Goal: Transaction & Acquisition: Purchase product/service

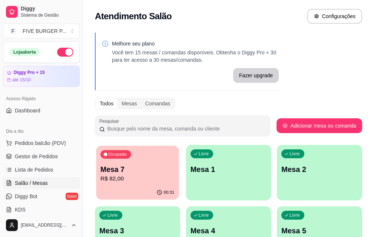
click at [148, 180] on p "R$ 82,00" at bounding box center [137, 179] width 74 height 9
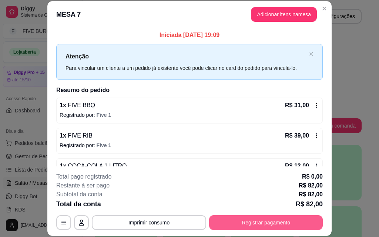
click at [232, 223] on button "Registrar pagamento" at bounding box center [266, 223] width 114 height 15
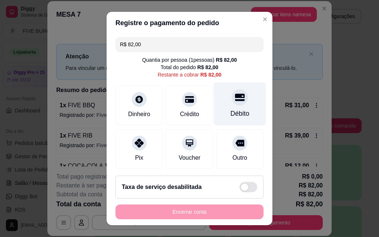
click at [234, 109] on div "Débito" at bounding box center [240, 104] width 52 height 43
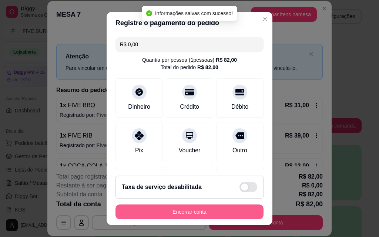
type input "R$ 0,00"
click at [225, 211] on button "Encerrar conta" at bounding box center [190, 212] width 148 height 15
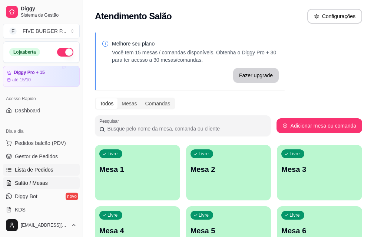
click at [46, 174] on link "Lista de Pedidos" at bounding box center [41, 170] width 77 height 12
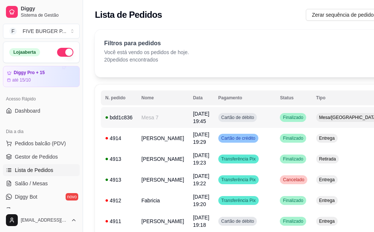
click at [214, 121] on td "Cartão de débito" at bounding box center [245, 117] width 62 height 21
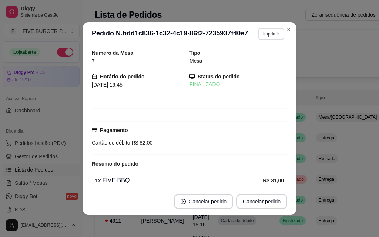
click at [266, 33] on button "Imprimir" at bounding box center [271, 34] width 26 height 12
click at [257, 60] on button "IMPRESSORA" at bounding box center [255, 60] width 54 height 12
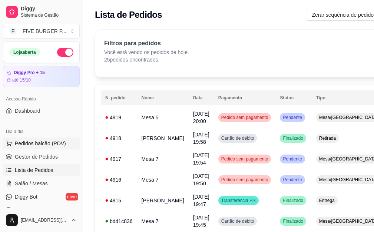
click at [38, 146] on span "Pedidos balcão (PDV)" at bounding box center [40, 143] width 51 height 7
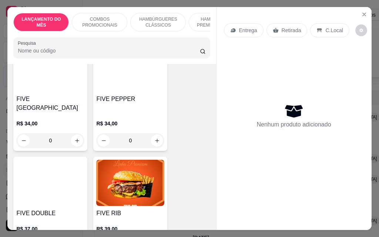
scroll to position [1037, 0]
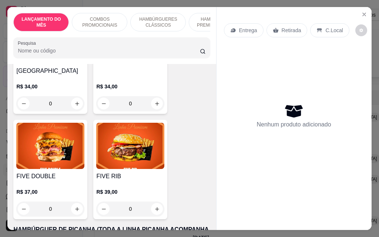
click at [78, 202] on div "0" at bounding box center [50, 209] width 68 height 15
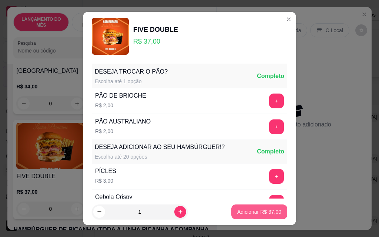
click at [237, 216] on p "Adicionar R$ 37,00" at bounding box center [259, 211] width 44 height 7
type input "1"
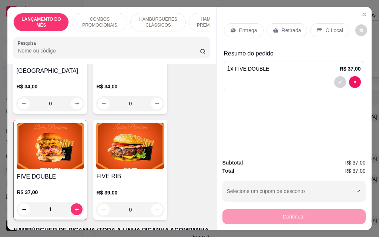
click at [248, 31] on p "Entrega" at bounding box center [248, 30] width 18 height 7
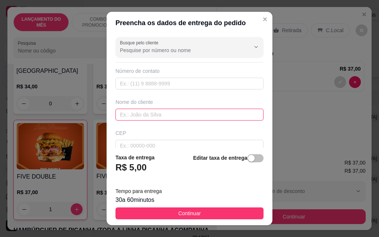
click at [183, 117] on input "text" at bounding box center [190, 115] width 148 height 12
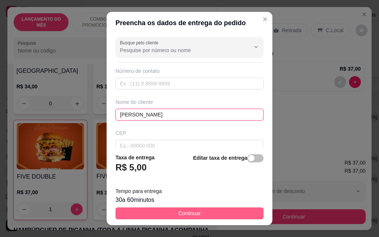
type input "[PERSON_NAME]"
click at [235, 210] on button "Continuar" at bounding box center [190, 214] width 148 height 12
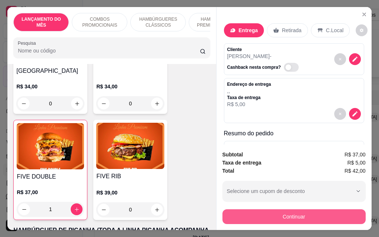
click at [279, 217] on button "Continuar" at bounding box center [294, 217] width 143 height 15
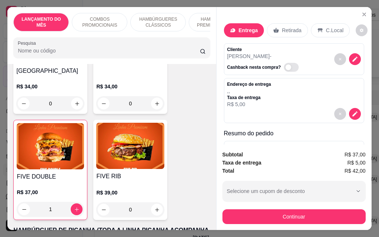
click at [250, 27] on p "Entrega" at bounding box center [248, 30] width 19 height 7
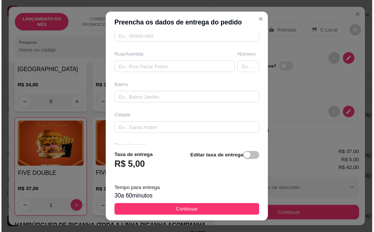
scroll to position [111, 0]
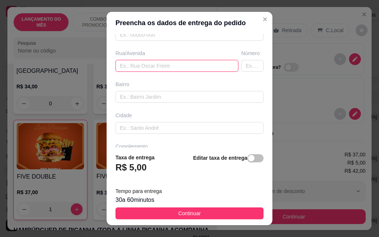
click at [154, 65] on input "text" at bounding box center [177, 66] width 123 height 12
type input "[PERSON_NAME]"
type input "123"
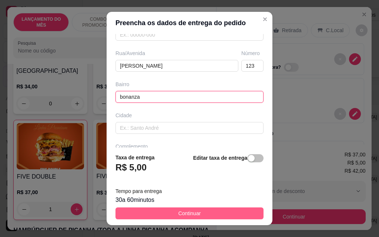
type input "bonanza"
click at [208, 209] on button "Continuar" at bounding box center [190, 214] width 148 height 12
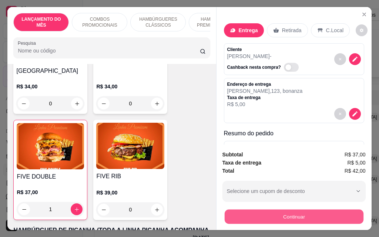
click at [276, 214] on button "Continuar" at bounding box center [293, 217] width 139 height 14
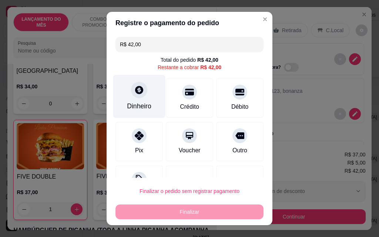
click at [147, 99] on div "Dinheiro" at bounding box center [139, 96] width 52 height 43
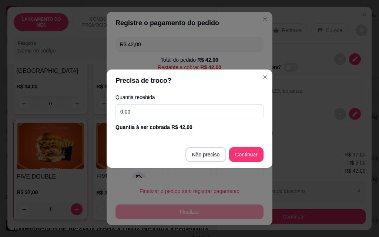
click at [153, 113] on input "0,00" at bounding box center [190, 111] width 148 height 15
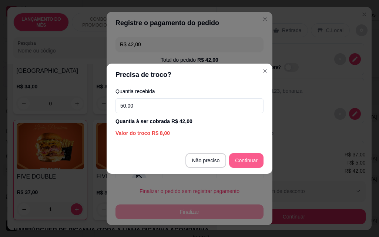
type input "50,00"
type input "R$ 0,00"
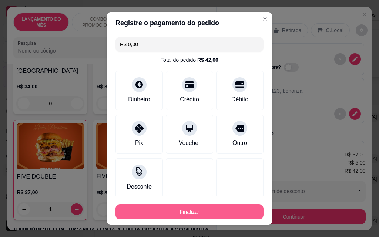
click at [241, 216] on button "Finalizar" at bounding box center [190, 212] width 148 height 15
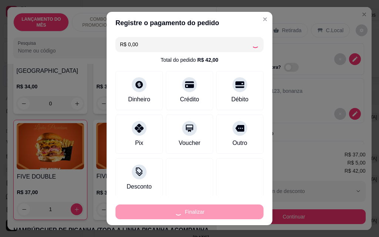
type input "0"
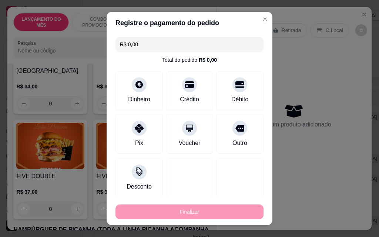
type input "-R$ 42,00"
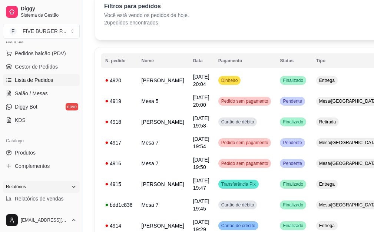
scroll to position [111, 0]
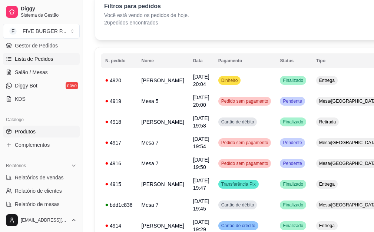
click at [34, 131] on span "Produtos" at bounding box center [25, 131] width 21 height 7
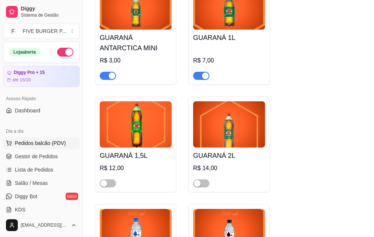
drag, startPoint x: 55, startPoint y: 142, endPoint x: 60, endPoint y: 142, distance: 4.8
click at [56, 142] on span "Pedidos balcão (PDV)" at bounding box center [40, 143] width 51 height 7
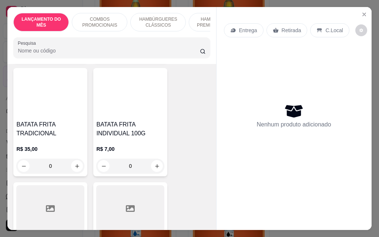
scroll to position [2481, 0]
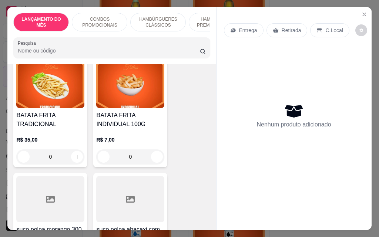
click at [74, 150] on div "0" at bounding box center [50, 157] width 68 height 15
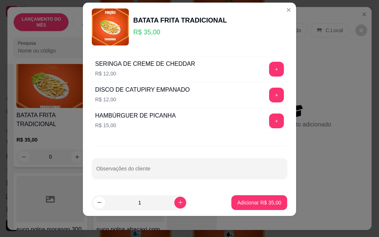
scroll to position [12, 0]
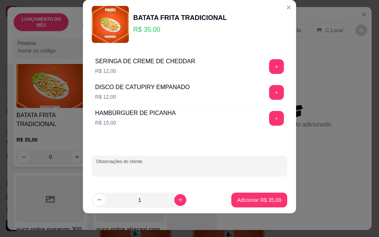
click at [183, 170] on input "Observações do cliente" at bounding box center [189, 169] width 187 height 7
type input "u"
click at [251, 204] on button "Adicionar R$ 35,00" at bounding box center [259, 200] width 56 height 15
type input "1"
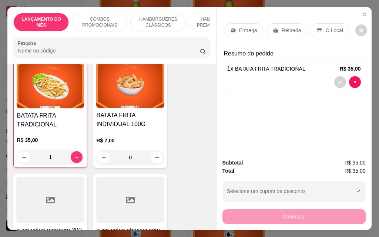
scroll to position [2481, 0]
click at [296, 27] on p "Retirada" at bounding box center [292, 30] width 20 height 7
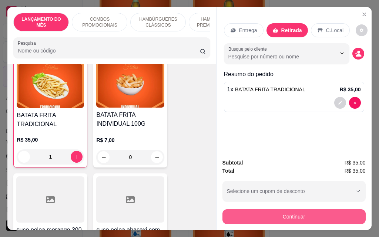
click at [293, 212] on button "Continuar" at bounding box center [294, 217] width 143 height 15
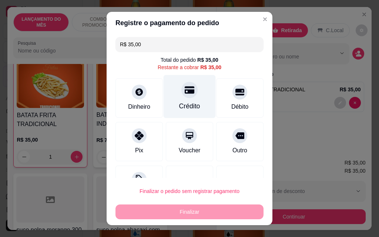
click at [188, 105] on div "Crédito" at bounding box center [189, 106] width 21 height 10
type input "R$ 0,00"
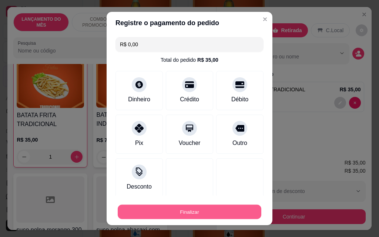
click at [177, 207] on button "Finalizar" at bounding box center [190, 212] width 144 height 14
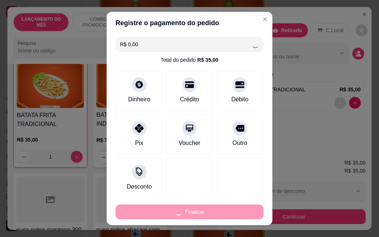
type input "0"
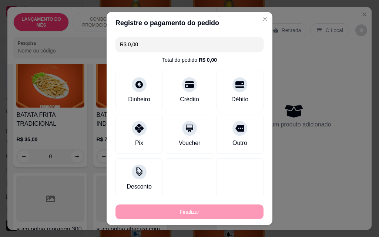
type input "-R$ 35,00"
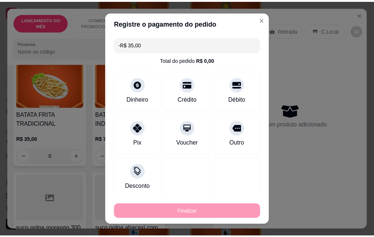
scroll to position [2481, 0]
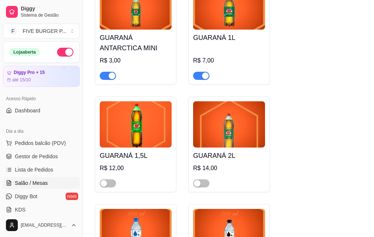
click at [47, 184] on link "Salão / Mesas" at bounding box center [41, 183] width 77 height 12
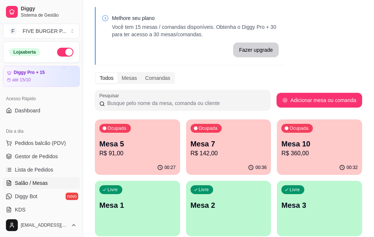
scroll to position [37, 0]
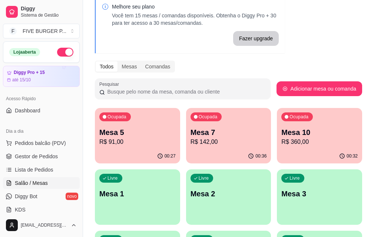
click at [130, 144] on p "R$ 91,00" at bounding box center [137, 142] width 76 height 9
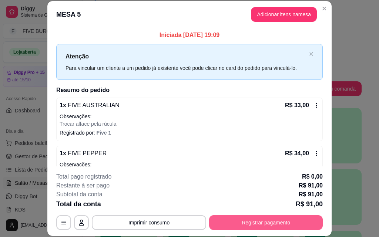
click at [281, 225] on button "Registrar pagamento" at bounding box center [266, 223] width 114 height 15
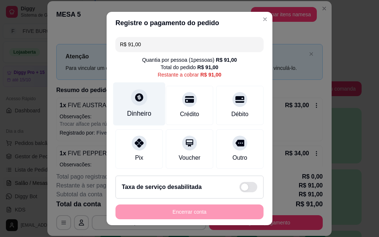
click at [140, 109] on div "Dinheiro" at bounding box center [139, 104] width 52 height 43
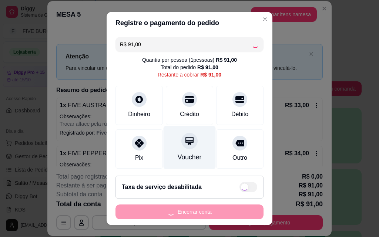
type input "R$ 0,00"
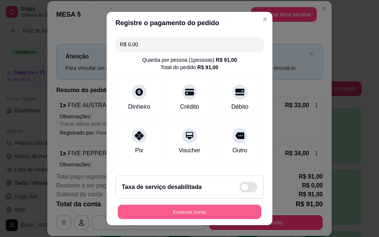
click at [225, 210] on button "Encerrar conta" at bounding box center [190, 212] width 144 height 14
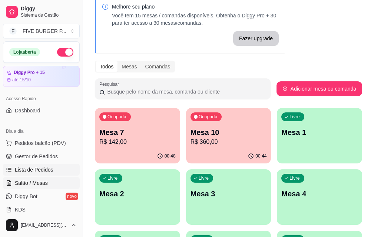
click at [63, 166] on link "Lista de Pedidos" at bounding box center [41, 170] width 77 height 12
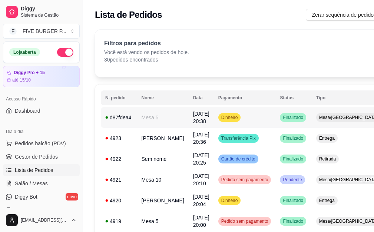
click at [244, 119] on td "Dinheiro" at bounding box center [245, 117] width 62 height 21
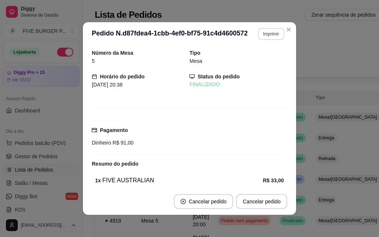
click at [269, 37] on button "Imprimir" at bounding box center [271, 34] width 26 height 12
click at [264, 56] on button "IMPRESSORA" at bounding box center [255, 59] width 52 height 11
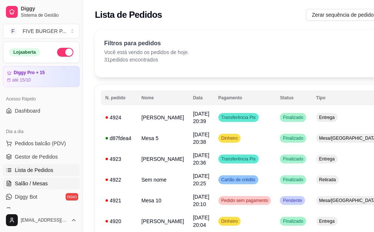
click at [53, 182] on link "Salão / Mesas" at bounding box center [41, 183] width 77 height 12
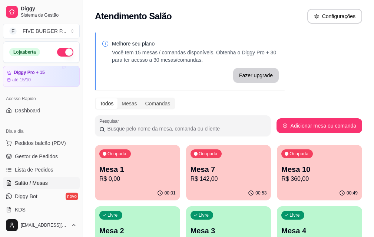
click at [194, 167] on p "Mesa 7" at bounding box center [228, 169] width 76 height 10
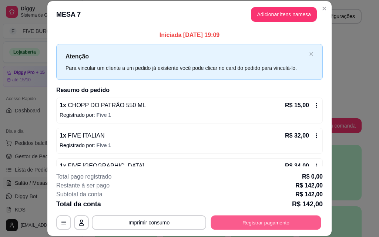
click at [244, 219] on button "Registrar pagamento" at bounding box center [266, 223] width 110 height 14
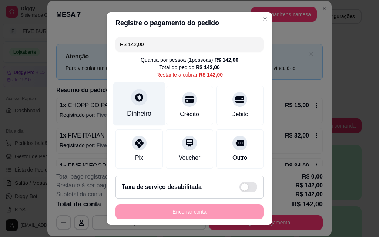
click at [138, 107] on div "Dinheiro" at bounding box center [139, 104] width 52 height 43
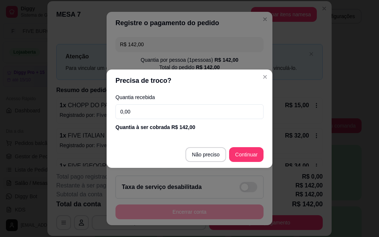
click at [153, 109] on input "0,00" at bounding box center [190, 111] width 148 height 15
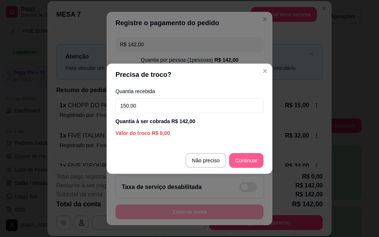
type input "150,00"
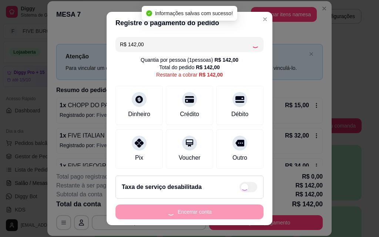
type input "R$ 0,00"
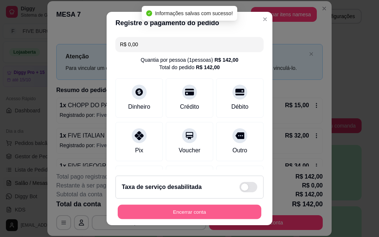
click at [230, 212] on button "Encerrar conta" at bounding box center [190, 212] width 144 height 14
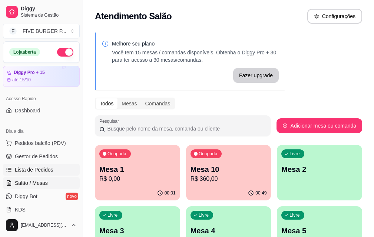
click at [57, 174] on link "Lista de Pedidos" at bounding box center [41, 170] width 77 height 12
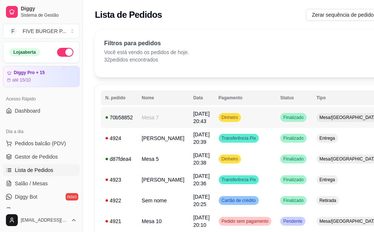
click at [242, 120] on td "Dinheiro" at bounding box center [245, 117] width 62 height 21
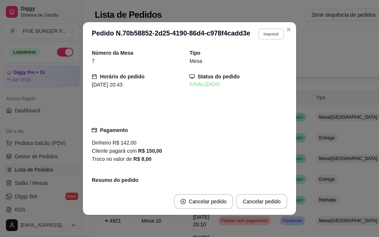
click at [261, 34] on button "Imprimir" at bounding box center [271, 33] width 26 height 11
click at [258, 55] on button "IMPRESSORA" at bounding box center [255, 59] width 52 height 11
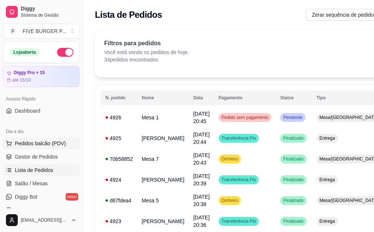
click at [49, 139] on button "Pedidos balcão (PDV)" at bounding box center [41, 143] width 77 height 12
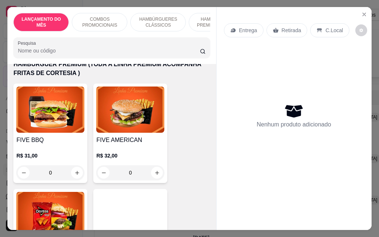
scroll to position [630, 0]
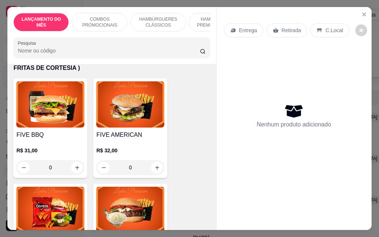
click at [77, 161] on div "0" at bounding box center [50, 167] width 68 height 15
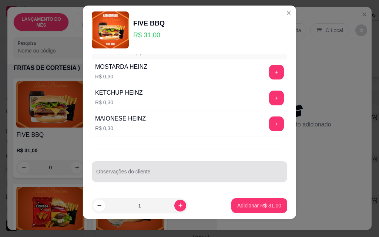
scroll to position [12, 0]
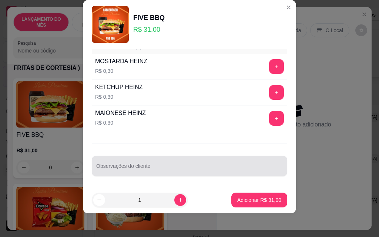
drag, startPoint x: 162, startPoint y: 167, endPoint x: 161, endPoint y: 158, distance: 8.5
click at [161, 162] on div at bounding box center [189, 166] width 187 height 15
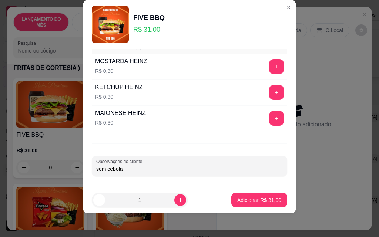
type input "sem cebola"
click at [267, 204] on button "Adicionar R$ 31,00" at bounding box center [259, 200] width 54 height 14
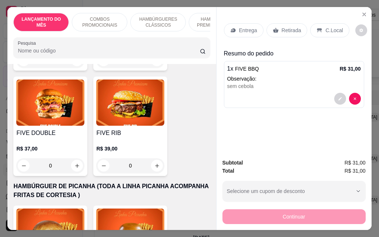
scroll to position [1074, 0]
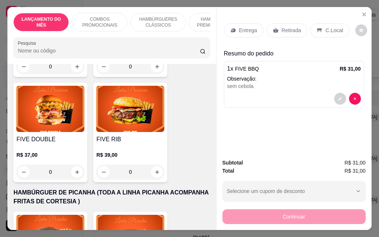
click at [75, 165] on div "0" at bounding box center [50, 172] width 68 height 15
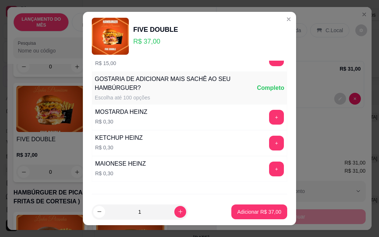
scroll to position [649, 0]
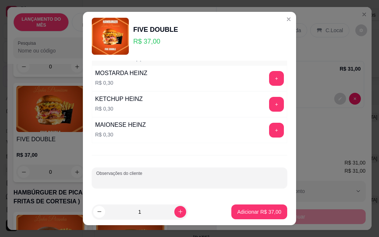
click at [168, 182] on input "Observações do cliente" at bounding box center [189, 180] width 187 height 7
type input "sem cebola e [PERSON_NAME]"
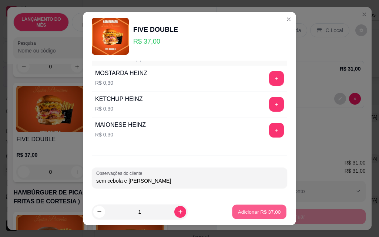
click at [256, 215] on p "Adicionar R$ 37,00" at bounding box center [259, 211] width 43 height 7
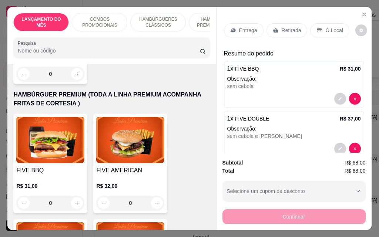
scroll to position [592, 0]
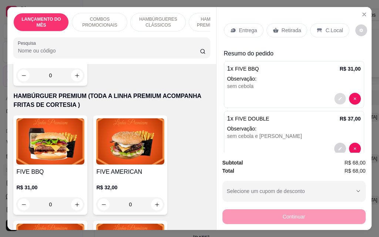
click at [338, 97] on icon "decrease-product-quantity" at bounding box center [340, 99] width 4 height 4
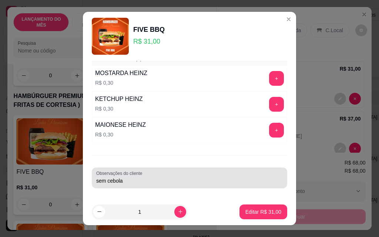
scroll to position [12, 0]
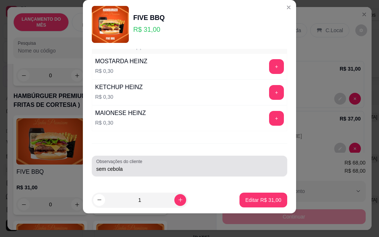
click at [161, 172] on input "sem cebola" at bounding box center [189, 169] width 187 height 7
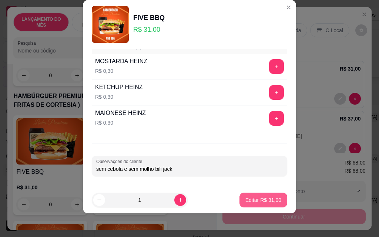
type input "sem cebola e sem molho bili jack"
click at [266, 200] on p "Editar R$ 31,00" at bounding box center [264, 200] width 36 height 7
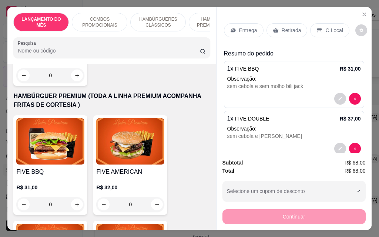
click at [277, 26] on div "Retirada" at bounding box center [287, 30] width 41 height 14
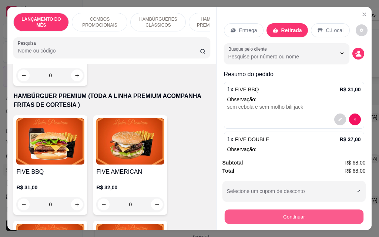
click at [273, 215] on button "Continuar" at bounding box center [293, 217] width 139 height 14
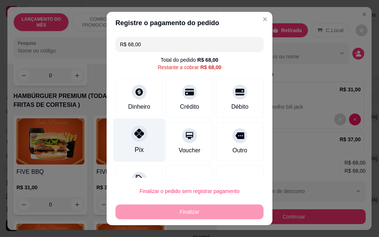
click at [146, 142] on div "Pix" at bounding box center [139, 140] width 52 height 43
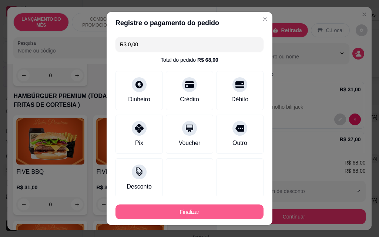
click at [191, 210] on button "Finalizar" at bounding box center [190, 212] width 148 height 15
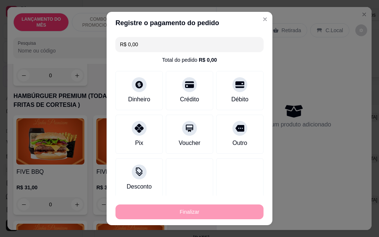
type input "-R$ 68,00"
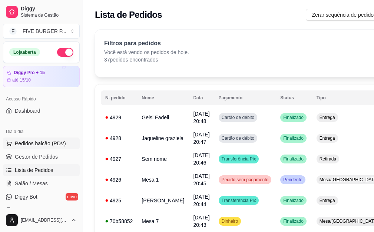
click at [54, 144] on span "Pedidos balcão (PDV)" at bounding box center [40, 143] width 51 height 7
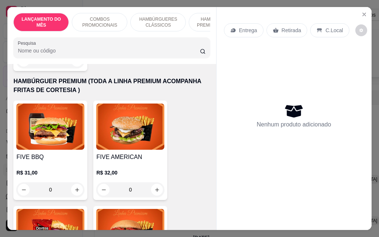
scroll to position [630, 0]
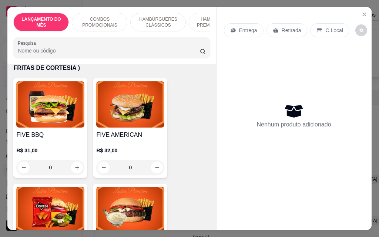
click at [157, 163] on div "0" at bounding box center [130, 167] width 68 height 15
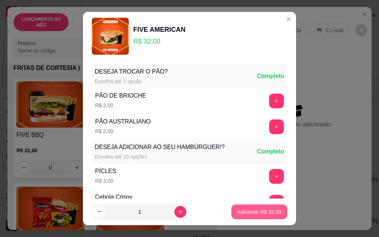
click at [250, 214] on p "Adicionar R$ 32,00" at bounding box center [259, 211] width 44 height 7
type input "1"
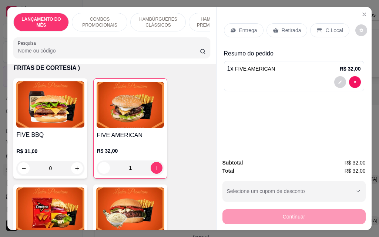
click at [243, 31] on div "Entrega" at bounding box center [244, 30] width 40 height 14
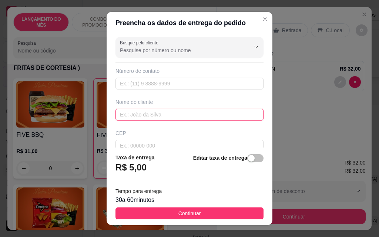
click at [208, 121] on input "text" at bounding box center [190, 115] width 148 height 12
type input "[PERSON_NAME]"
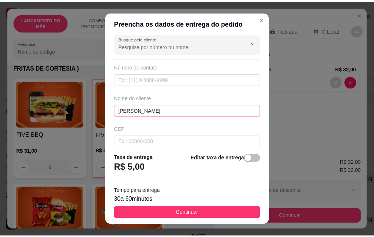
scroll to position [86, 0]
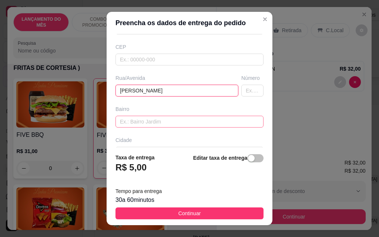
type input "[PERSON_NAME]"
type input "111"
click at [156, 122] on input "text" at bounding box center [190, 122] width 148 height 12
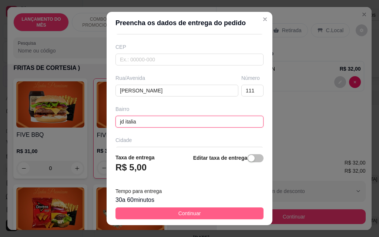
type input "jd italia"
click at [209, 208] on button "Continuar" at bounding box center [190, 214] width 148 height 12
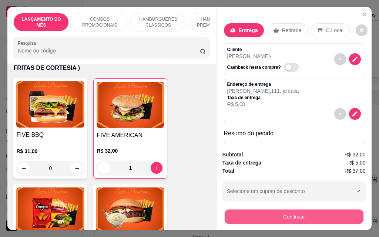
click at [271, 210] on button "Continuar" at bounding box center [293, 217] width 139 height 14
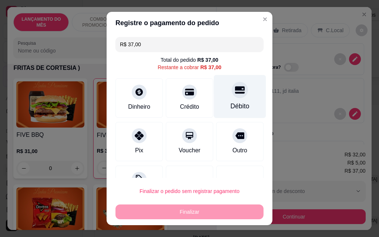
click at [233, 101] on div "Débito" at bounding box center [240, 96] width 52 height 43
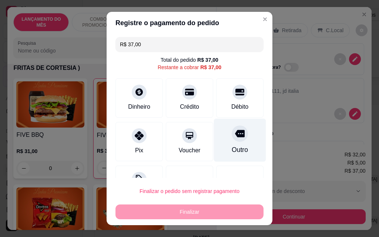
type input "R$ 0,00"
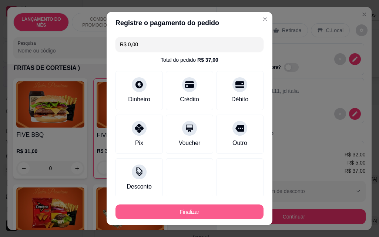
click at [229, 208] on button "Finalizar" at bounding box center [190, 212] width 148 height 15
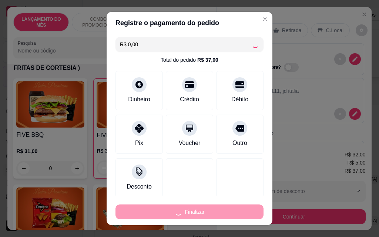
type input "0"
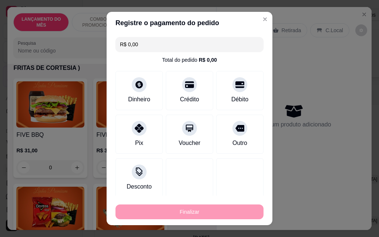
type input "-R$ 37,00"
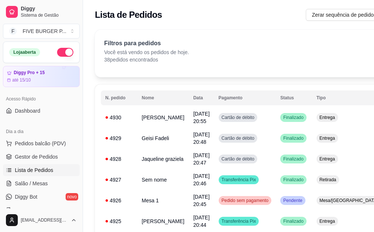
click at [42, 169] on span "Lista de Pedidos" at bounding box center [34, 169] width 39 height 7
click at [38, 145] on span "Pedidos balcão (PDV)" at bounding box center [40, 143] width 51 height 7
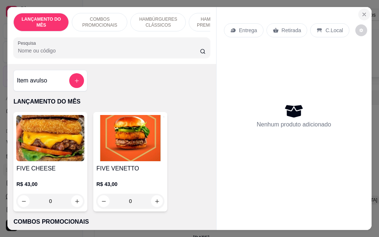
click at [363, 11] on icon "Close" at bounding box center [364, 14] width 6 height 6
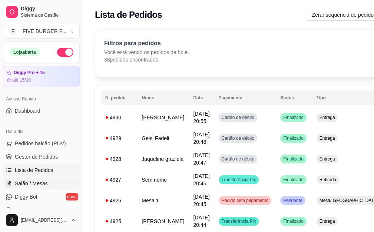
click at [47, 182] on link "Salão / Mesas" at bounding box center [41, 183] width 77 height 12
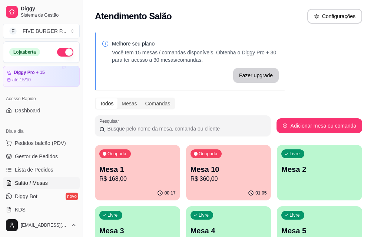
scroll to position [37, 0]
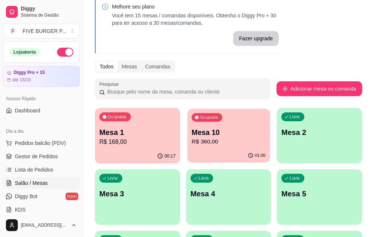
click at [191, 143] on p "R$ 360,00" at bounding box center [228, 142] width 74 height 9
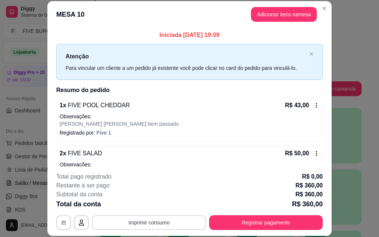
click at [166, 225] on button "Imprimir consumo" at bounding box center [149, 223] width 114 height 15
click at [153, 206] on button "IMPRESSORA" at bounding box center [149, 206] width 54 height 12
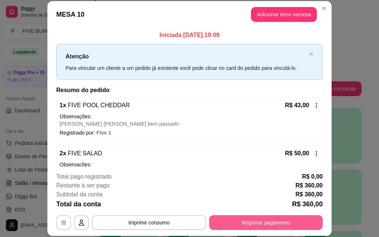
click at [270, 219] on button "Registrar pagamento" at bounding box center [266, 223] width 114 height 15
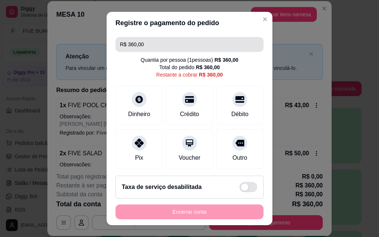
click at [182, 44] on input "R$ 360,00" at bounding box center [189, 44] width 139 height 15
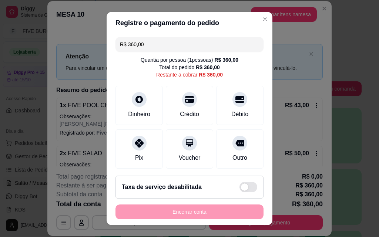
drag, startPoint x: 182, startPoint y: 44, endPoint x: 167, endPoint y: 48, distance: 15.8
click at [167, 48] on input "R$ 360,00" at bounding box center [189, 44] width 139 height 15
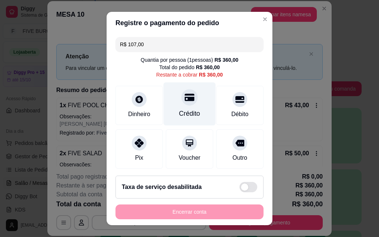
click at [179, 110] on div "Crédito" at bounding box center [189, 114] width 21 height 10
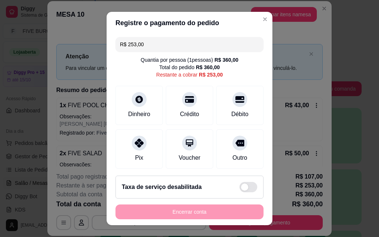
drag, startPoint x: 154, startPoint y: 41, endPoint x: 101, endPoint y: 59, distance: 55.3
click at [95, 51] on div "Registre o pagamento do pedido R$ 253,00 Quantia por pessoa ( 1 pessoas) R$ 360…" at bounding box center [189, 118] width 379 height 237
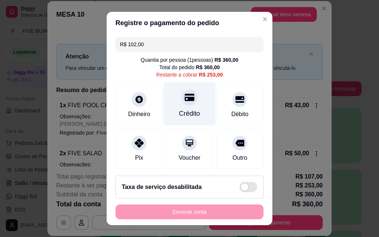
click at [184, 109] on div "Crédito" at bounding box center [189, 114] width 21 height 10
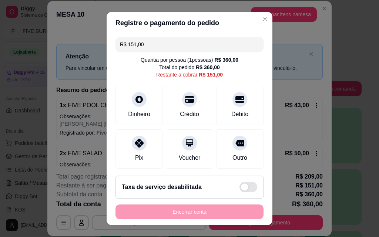
drag, startPoint x: 154, startPoint y: 46, endPoint x: 91, endPoint y: 47, distance: 62.2
click at [92, 48] on div "Registre o pagamento do pedido R$ 151,00 Quantia por pessoa ( 1 pessoas) R$ 360…" at bounding box center [189, 118] width 379 height 237
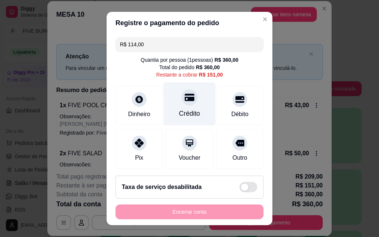
click at [174, 107] on div "Crédito" at bounding box center [190, 104] width 52 height 43
click at [170, 105] on div "Crédito" at bounding box center [190, 104] width 52 height 43
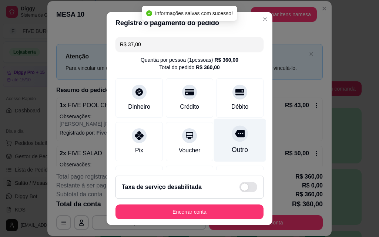
type input "R$ 0,00"
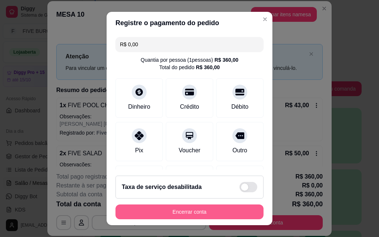
click at [184, 213] on button "Encerrar conta" at bounding box center [190, 212] width 148 height 15
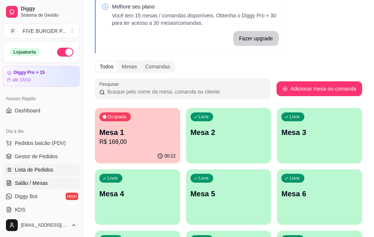
click at [37, 167] on span "Lista de Pedidos" at bounding box center [34, 169] width 39 height 7
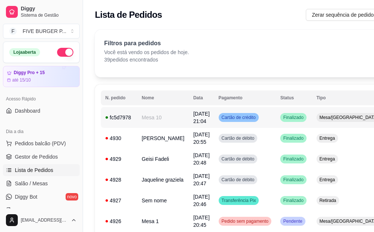
click at [115, 119] on div "fc5d7978" at bounding box center [118, 117] width 27 height 7
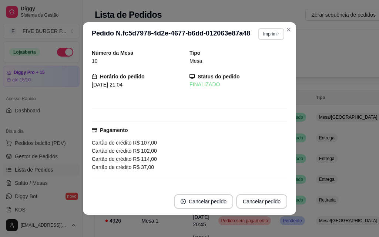
click at [261, 36] on button "Imprimir" at bounding box center [271, 34] width 26 height 12
click at [258, 63] on button "IMPRESSORA" at bounding box center [255, 60] width 54 height 12
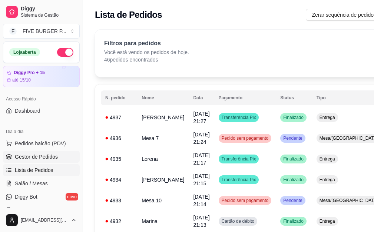
click at [57, 159] on link "Gestor de Pedidos" at bounding box center [41, 157] width 77 height 12
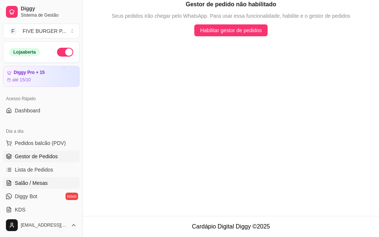
click at [51, 181] on link "Salão / Mesas" at bounding box center [41, 183] width 77 height 12
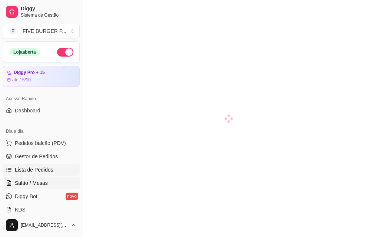
click at [53, 171] on link "Lista de Pedidos" at bounding box center [41, 170] width 77 height 12
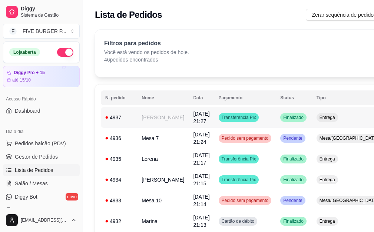
click at [165, 115] on td "[PERSON_NAME]" at bounding box center [162, 117] width 51 height 21
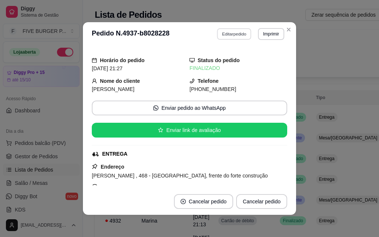
click at [234, 36] on button "Editar pedido" at bounding box center [234, 33] width 34 height 11
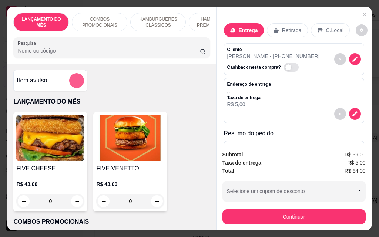
click at [69, 80] on button "add-separate-item" at bounding box center [76, 80] width 15 height 15
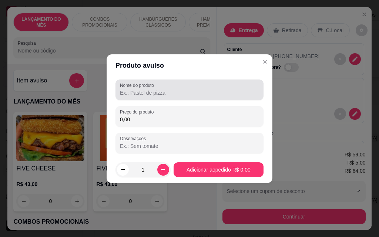
click at [154, 93] on input "Nome do produto" at bounding box center [189, 92] width 139 height 7
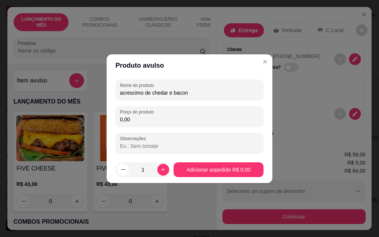
type input "acrescimo de chedar e bacon"
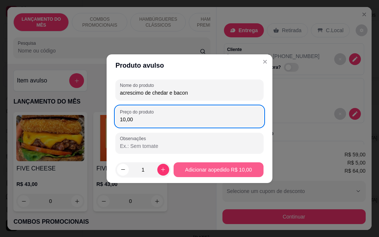
type input "10,00"
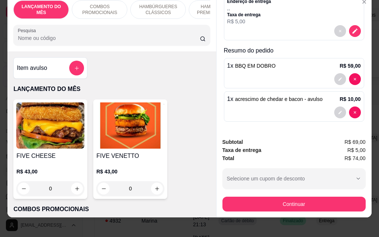
scroll to position [19, 0]
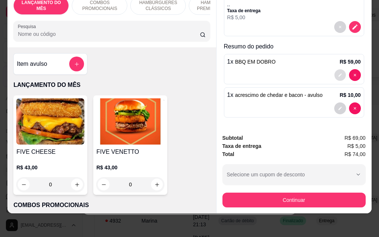
click at [338, 73] on icon "decrease-product-quantity" at bounding box center [340, 75] width 4 height 4
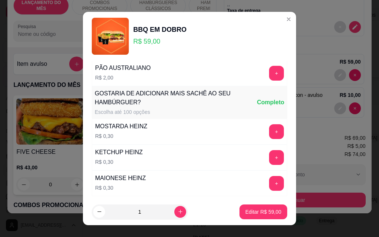
scroll to position [107, 0]
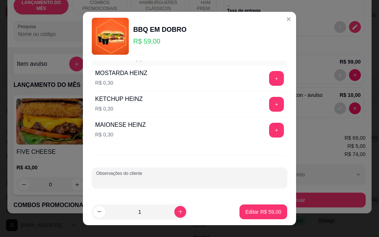
drag, startPoint x: 180, startPoint y: 180, endPoint x: 171, endPoint y: 169, distance: 13.9
click at [175, 177] on div at bounding box center [189, 178] width 187 height 15
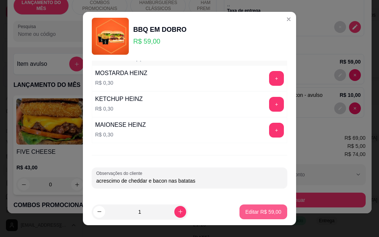
type input "acrescimo de cheddar e bacon nas batatas"
click at [259, 216] on button "Editar R$ 59,00" at bounding box center [264, 212] width 48 height 15
type input "0"
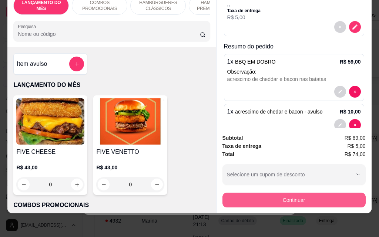
click at [293, 195] on button "Continuar" at bounding box center [294, 200] width 143 height 15
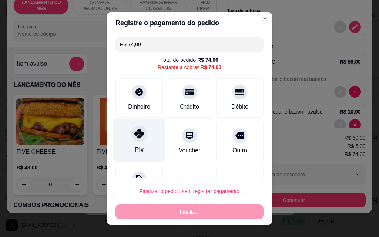
click at [145, 137] on div "Pix" at bounding box center [139, 140] width 52 height 43
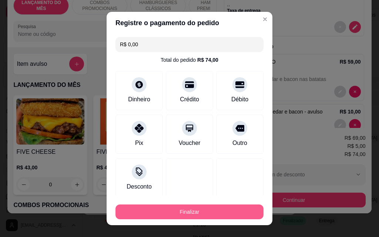
click at [216, 211] on button "Finalizar" at bounding box center [190, 212] width 148 height 15
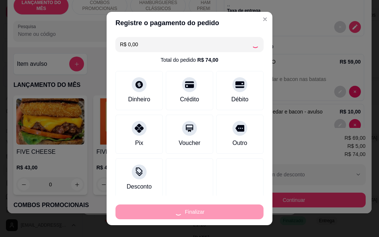
type input "-R$ 74,00"
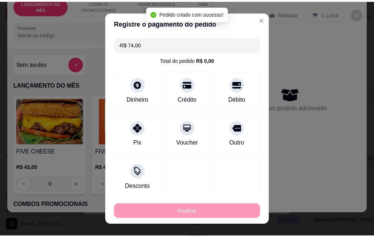
scroll to position [0, 0]
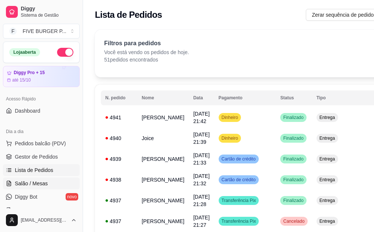
click at [59, 180] on link "Salão / Mesas" at bounding box center [41, 183] width 77 height 12
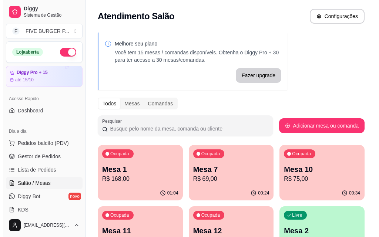
scroll to position [37, 0]
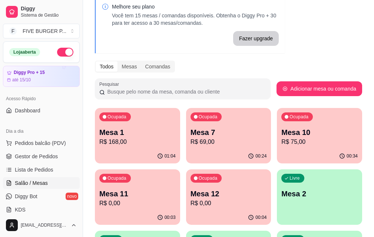
click at [281, 144] on p "R$ 75,00" at bounding box center [319, 142] width 76 height 9
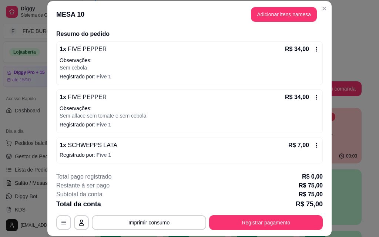
scroll to position [23, 0]
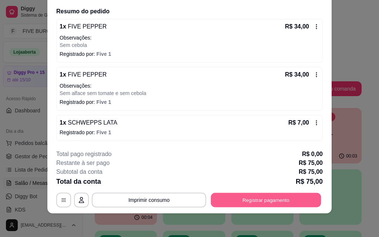
click at [264, 201] on button "Registrar pagamento" at bounding box center [266, 200] width 110 height 14
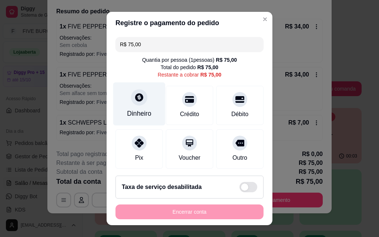
click at [143, 109] on div "Dinheiro" at bounding box center [139, 114] width 24 height 10
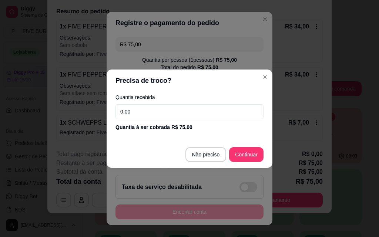
click at [145, 113] on input "0,00" at bounding box center [190, 111] width 148 height 15
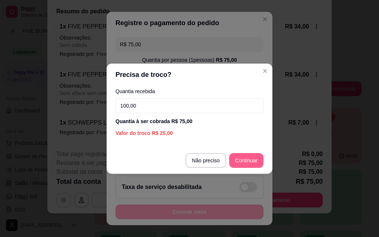
type input "100,00"
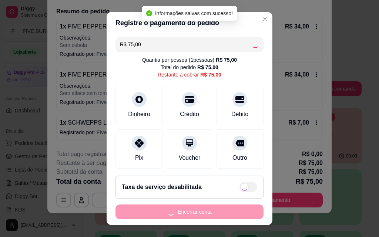
type input "R$ 0,00"
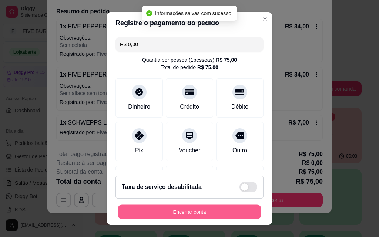
click at [201, 211] on button "Encerrar conta" at bounding box center [190, 212] width 144 height 14
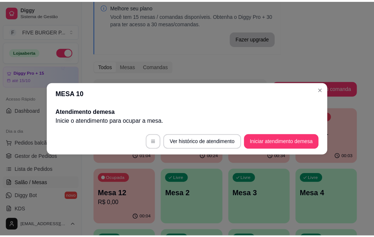
scroll to position [0, 0]
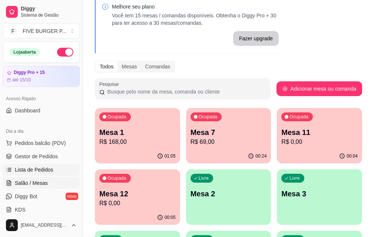
click at [60, 167] on link "Lista de Pedidos" at bounding box center [41, 170] width 77 height 12
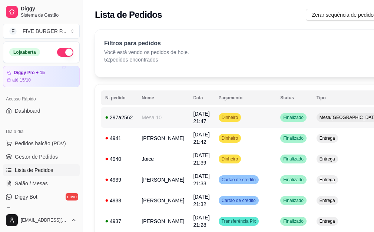
click at [261, 114] on tr "**********" at bounding box center [291, 117] width 381 height 21
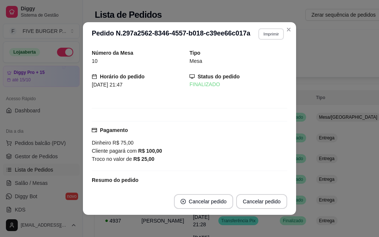
click at [272, 36] on button "Imprimir" at bounding box center [271, 33] width 26 height 11
click at [263, 63] on button "IMPRESSORA" at bounding box center [255, 59] width 52 height 11
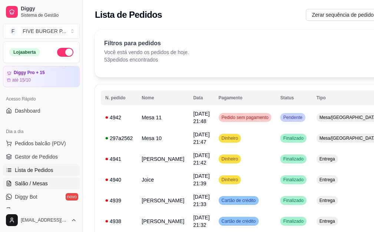
click at [47, 182] on link "Salão / Mesas" at bounding box center [41, 183] width 77 height 12
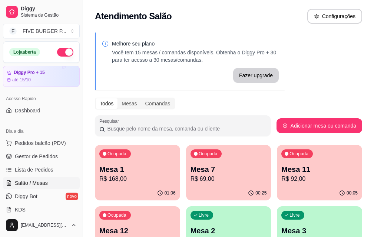
click at [136, 171] on p "Mesa 1" at bounding box center [137, 169] width 76 height 10
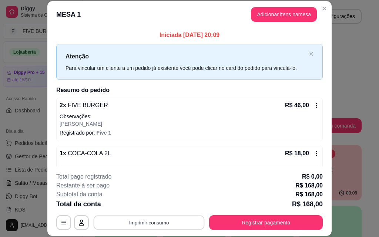
click at [181, 227] on button "Imprimir consumo" at bounding box center [149, 223] width 111 height 14
click at [148, 201] on button "IMPRESSORA" at bounding box center [149, 205] width 52 height 11
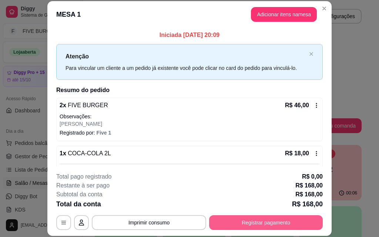
click at [282, 222] on button "Registrar pagamento" at bounding box center [266, 223] width 114 height 15
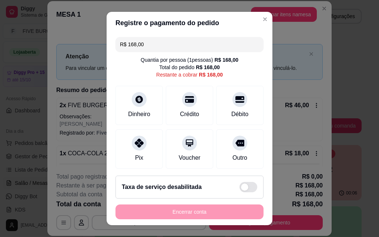
drag, startPoint x: 154, startPoint y: 48, endPoint x: 68, endPoint y: 47, distance: 85.9
click at [68, 47] on div "Registre o pagamento do pedido R$ 168,00 Quantia por pessoa ( 1 pessoas) R$ 168…" at bounding box center [189, 118] width 379 height 237
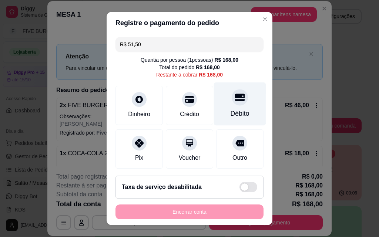
drag, startPoint x: 224, startPoint y: 110, endPoint x: 213, endPoint y: 100, distance: 14.9
click at [231, 111] on div "Débito" at bounding box center [240, 114] width 19 height 10
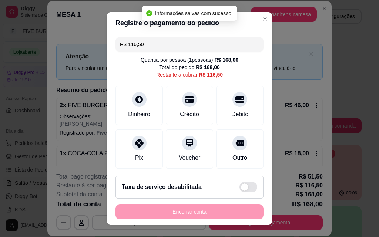
drag, startPoint x: 129, startPoint y: 46, endPoint x: 96, endPoint y: 46, distance: 33.0
click at [96, 46] on div "Registre o pagamento do pedido R$ 116,50 Quantia por pessoa ( 1 pessoas) R$ 168…" at bounding box center [189, 118] width 379 height 237
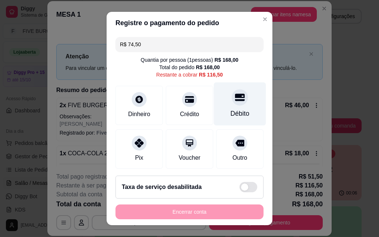
click at [220, 109] on div "Débito" at bounding box center [240, 104] width 52 height 43
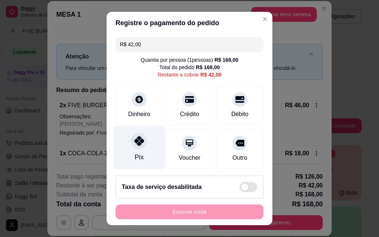
drag, startPoint x: 140, startPoint y: 148, endPoint x: 148, endPoint y: 149, distance: 7.9
click at [141, 149] on div "Pix" at bounding box center [139, 147] width 52 height 43
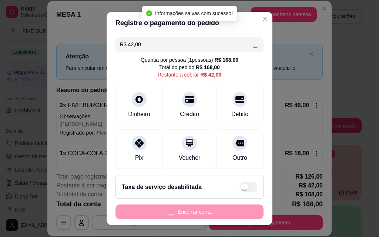
type input "R$ 0,00"
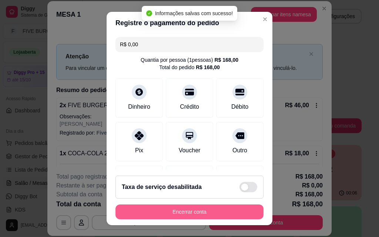
click at [210, 213] on button "Encerrar conta" at bounding box center [190, 212] width 148 height 15
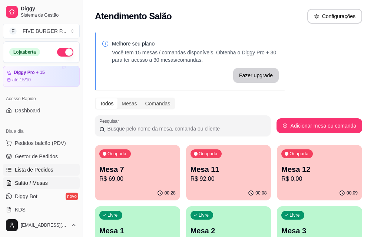
click at [32, 173] on span "Lista de Pedidos" at bounding box center [34, 169] width 39 height 7
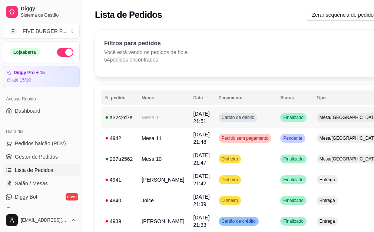
click at [220, 120] on span "Cartão de débito" at bounding box center [238, 117] width 36 height 6
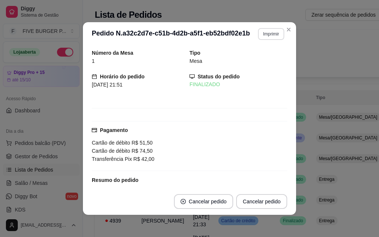
click at [260, 38] on button "Imprimir" at bounding box center [271, 34] width 26 height 12
click at [250, 63] on button "IMPRESSORA" at bounding box center [255, 60] width 54 height 12
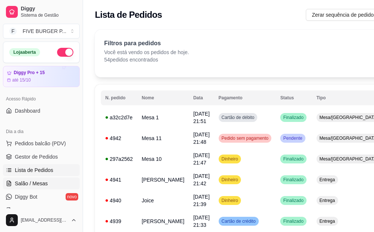
click at [49, 181] on link "Salão / Mesas" at bounding box center [41, 183] width 77 height 12
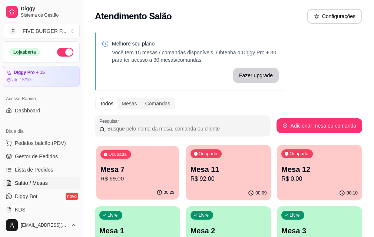
click at [113, 177] on p "R$ 69,00" at bounding box center [137, 179] width 74 height 9
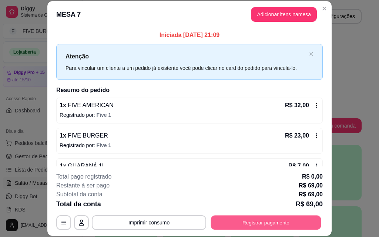
click at [262, 221] on button "Registrar pagamento" at bounding box center [266, 223] width 110 height 14
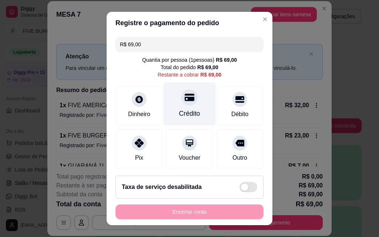
click at [192, 98] on div "Crédito" at bounding box center [190, 104] width 52 height 43
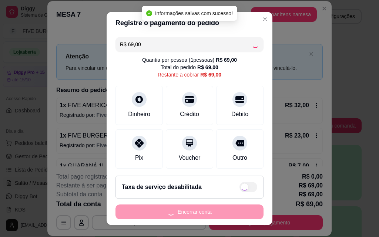
type input "R$ 0,00"
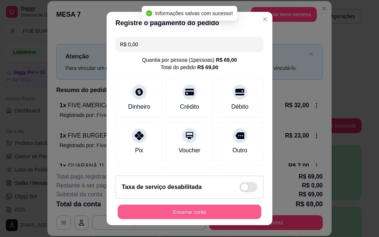
click at [189, 215] on button "Encerrar conta" at bounding box center [190, 212] width 144 height 14
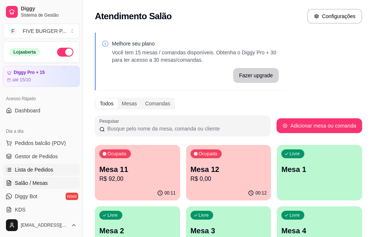
click at [53, 169] on link "Lista de Pedidos" at bounding box center [41, 170] width 77 height 12
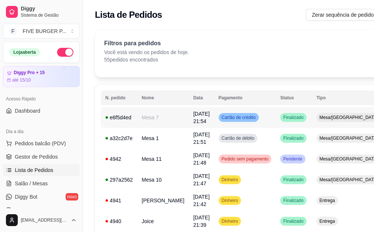
click at [223, 119] on span "Cartão de crédito" at bounding box center [238, 117] width 37 height 6
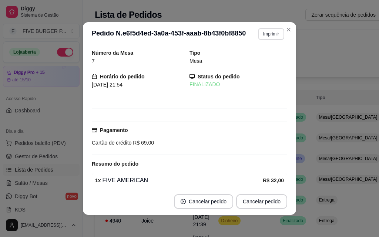
click at [271, 35] on button "Imprimir" at bounding box center [271, 34] width 26 height 12
click at [263, 58] on button "IMPRESSORA" at bounding box center [255, 59] width 52 height 11
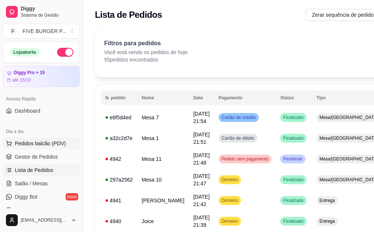
click at [66, 141] on button "Pedidos balcão (PDV)" at bounding box center [41, 143] width 77 height 12
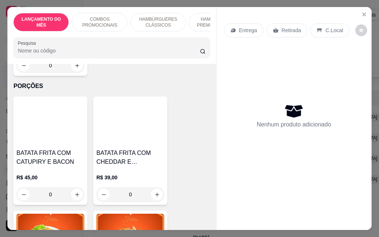
scroll to position [2333, 0]
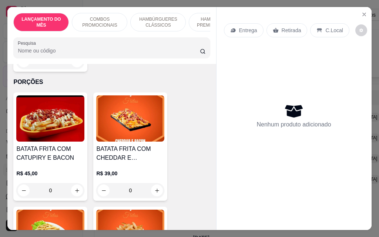
click at [155, 183] on div "0" at bounding box center [130, 190] width 68 height 15
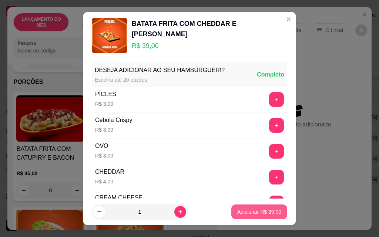
click at [254, 212] on p "Adicionar R$ 39,00" at bounding box center [259, 211] width 44 height 7
type input "1"
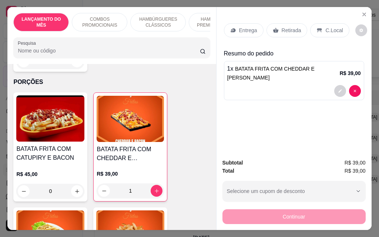
click at [246, 29] on p "Entrega" at bounding box center [248, 30] width 18 height 7
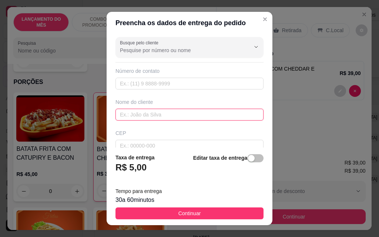
click at [193, 111] on input "text" at bounding box center [190, 115] width 148 height 12
type input "renan"
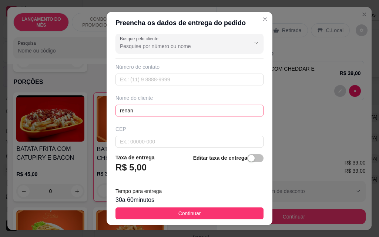
scroll to position [86, 0]
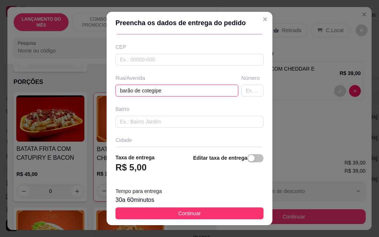
type input "barão de cotegipe"
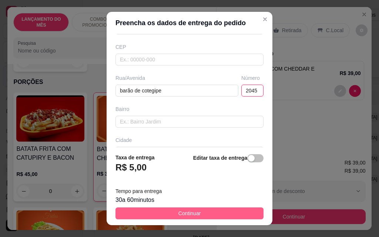
type input "2045"
click at [213, 211] on button "Continuar" at bounding box center [190, 214] width 148 height 12
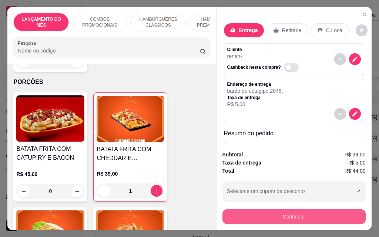
click at [295, 217] on button "Continuar" at bounding box center [294, 217] width 143 height 15
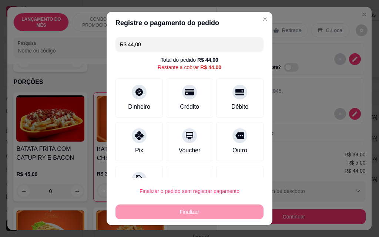
drag, startPoint x: 148, startPoint y: 43, endPoint x: 76, endPoint y: 51, distance: 72.7
click at [76, 51] on div "Registre o pagamento do pedido R$ 44,00 Total do pedido R$ 44,00 Restante a cob…" at bounding box center [189, 118] width 379 height 237
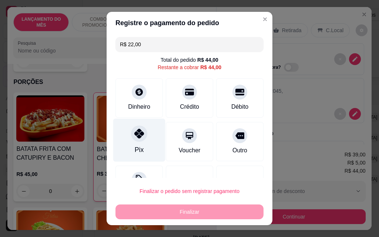
click at [138, 146] on div "Pix" at bounding box center [139, 150] width 9 height 10
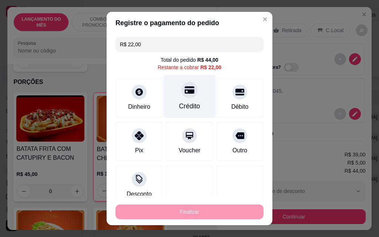
click at [194, 105] on div "Crédito" at bounding box center [190, 96] width 52 height 43
type input "R$ 0,00"
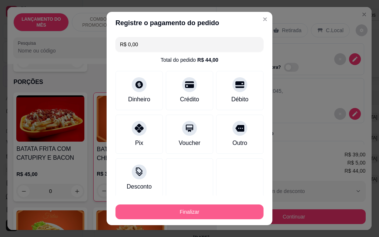
click at [217, 216] on button "Finalizar" at bounding box center [190, 212] width 148 height 15
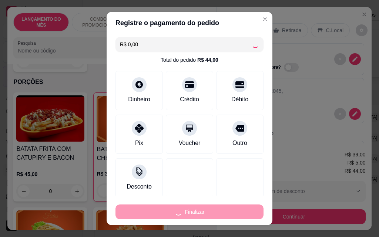
type input "0"
type input "-R$ 44,00"
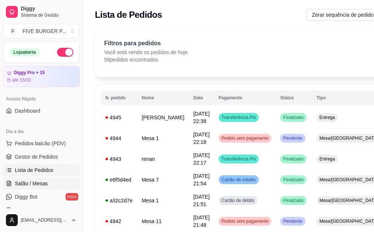
click at [37, 183] on span "Salão / Mesas" at bounding box center [31, 183] width 33 height 7
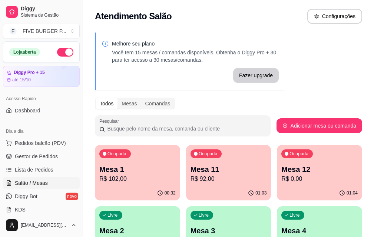
click at [277, 188] on div "01:04" at bounding box center [319, 193] width 85 height 14
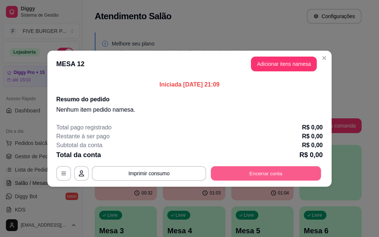
click at [270, 170] on button "Encerrar conta" at bounding box center [266, 173] width 110 height 14
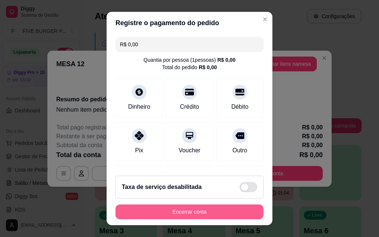
click at [222, 208] on button "Encerrar conta" at bounding box center [190, 212] width 148 height 15
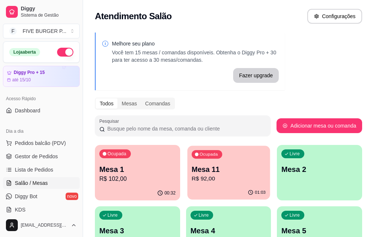
click at [199, 184] on div "Ocupada Mesa 11 R$ 92,00" at bounding box center [228, 166] width 83 height 40
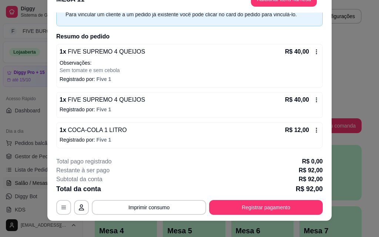
scroll to position [23, 0]
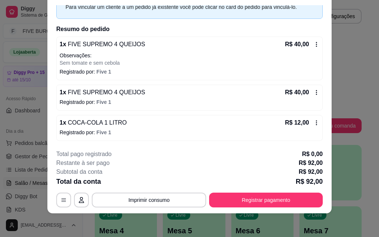
click at [243, 210] on footer "**********" at bounding box center [189, 179] width 284 height 70
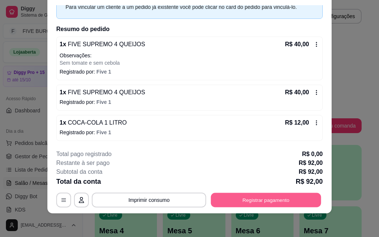
click at [243, 201] on button "Registrar pagamento" at bounding box center [266, 200] width 110 height 14
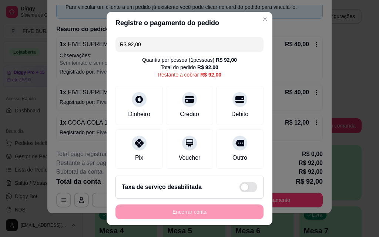
drag, startPoint x: 146, startPoint y: 42, endPoint x: 84, endPoint y: 49, distance: 61.5
click at [84, 49] on div "Registre o pagamento do pedido R$ 92,00 Quantia por pessoa ( 1 pessoas) R$ 92,0…" at bounding box center [189, 118] width 379 height 237
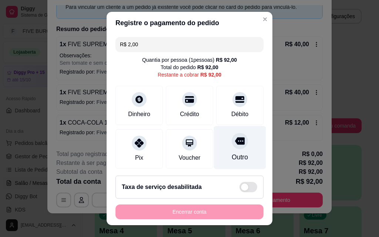
click at [223, 150] on div "Outro" at bounding box center [240, 147] width 52 height 43
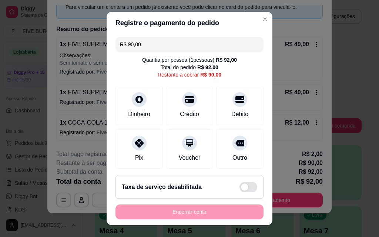
drag, startPoint x: 143, startPoint y: 46, endPoint x: 65, endPoint y: 37, distance: 78.6
click at [65, 37] on div "Registre o pagamento do pedido R$ 90,00 Quantia por pessoa ( 1 pessoas) R$ 92,0…" at bounding box center [189, 118] width 379 height 237
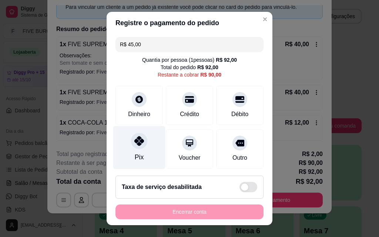
click at [135, 147] on div at bounding box center [139, 141] width 16 height 16
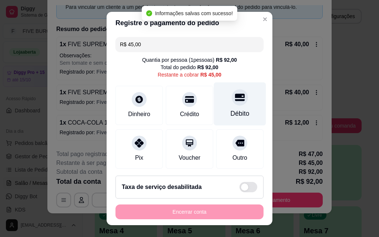
click at [232, 104] on div at bounding box center [240, 97] width 16 height 16
type input "R$ 0,00"
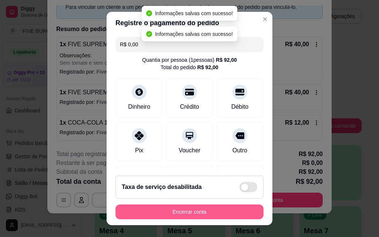
click at [218, 208] on button "Encerrar conta" at bounding box center [190, 212] width 148 height 15
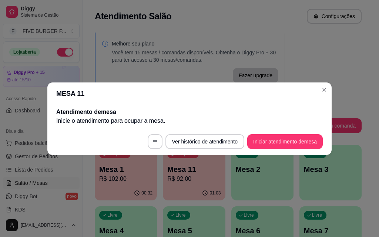
scroll to position [0, 0]
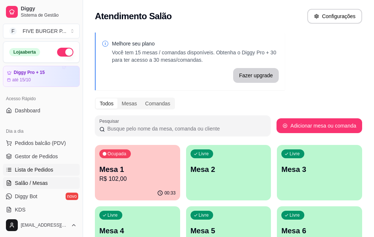
click at [46, 168] on span "Lista de Pedidos" at bounding box center [34, 169] width 39 height 7
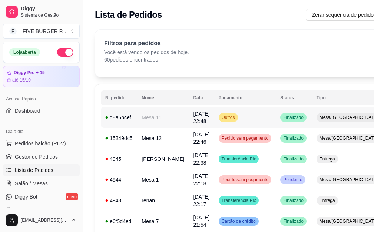
click at [234, 117] on td "Outros" at bounding box center [245, 117] width 62 height 21
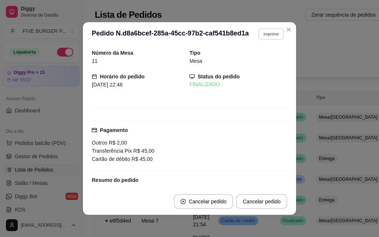
click at [268, 30] on button "Imprimir" at bounding box center [271, 33] width 26 height 11
click at [267, 57] on button "IMPRESSORA" at bounding box center [256, 59] width 52 height 11
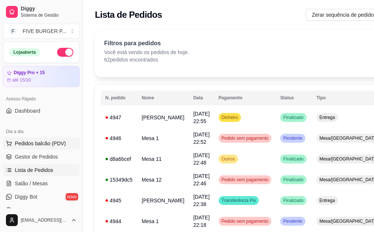
click at [46, 147] on button "Pedidos balcão (PDV)" at bounding box center [41, 143] width 77 height 12
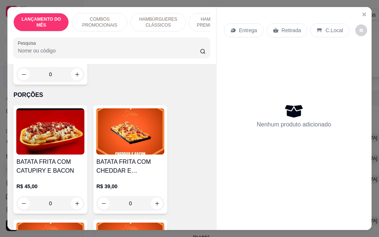
scroll to position [2333, 0]
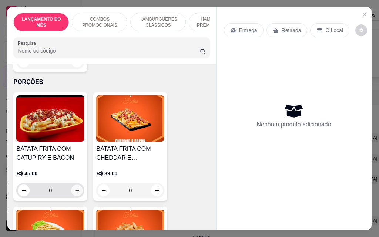
click at [76, 188] on icon "increase-product-quantity" at bounding box center [77, 191] width 6 height 6
type input "1"
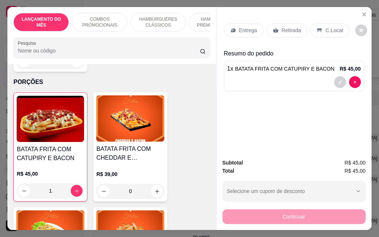
click at [249, 32] on div "Entrega" at bounding box center [244, 30] width 40 height 14
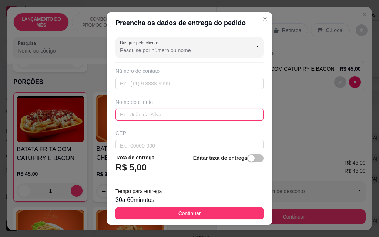
click at [181, 110] on input "text" at bounding box center [190, 115] width 148 height 12
type input "yasmim"
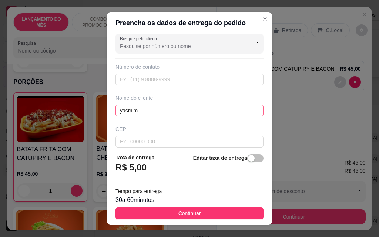
scroll to position [86, 0]
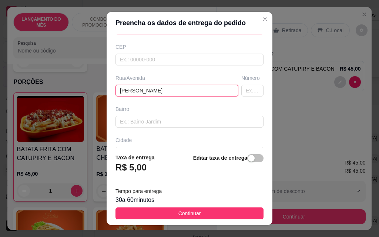
type input "[PERSON_NAME]"
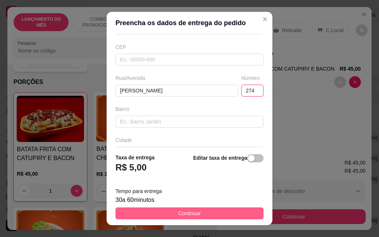
type input "274"
click at [213, 217] on button "Continuar" at bounding box center [190, 214] width 148 height 12
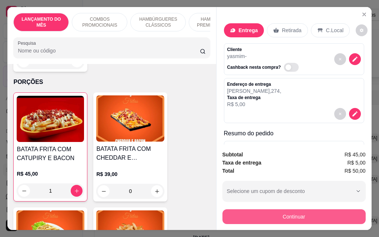
click at [252, 211] on button "Continuar" at bounding box center [294, 217] width 143 height 15
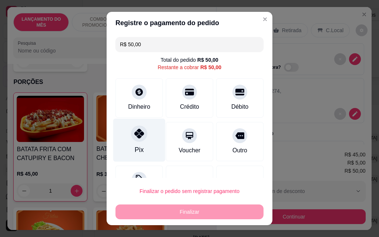
click at [146, 139] on div "Pix" at bounding box center [139, 140] width 52 height 43
type input "R$ 0,00"
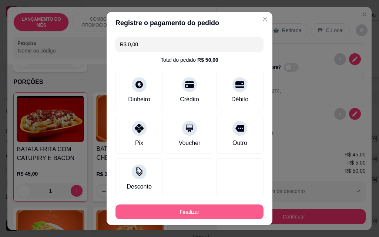
click at [191, 214] on button "Finalizar" at bounding box center [190, 212] width 148 height 15
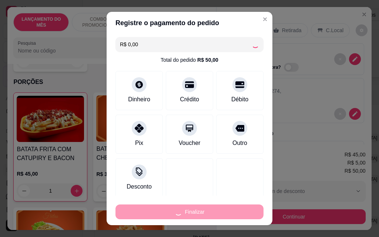
type input "0"
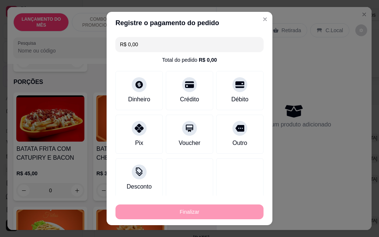
type input "-R$ 50,00"
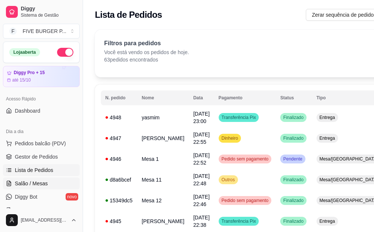
click at [39, 187] on span "Salão / Mesas" at bounding box center [31, 183] width 33 height 7
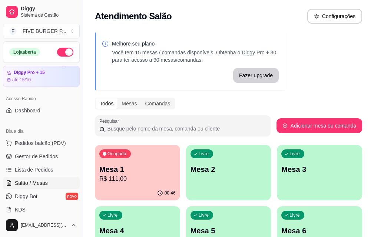
click at [143, 178] on p "R$ 111,00" at bounding box center [137, 179] width 76 height 9
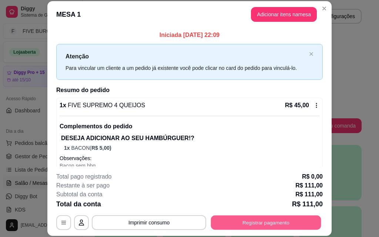
click at [273, 222] on button "Registrar pagamento" at bounding box center [266, 223] width 110 height 14
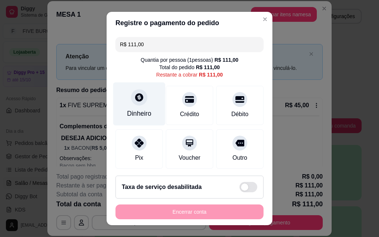
click at [144, 103] on div "Dinheiro" at bounding box center [139, 104] width 52 height 43
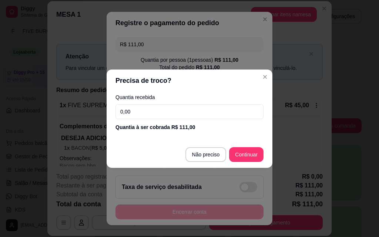
click at [148, 112] on input "0,00" at bounding box center [190, 111] width 148 height 15
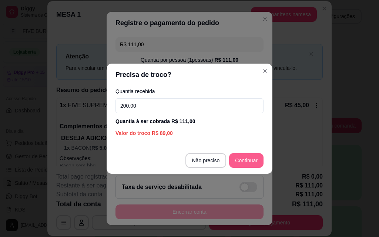
type input "200,00"
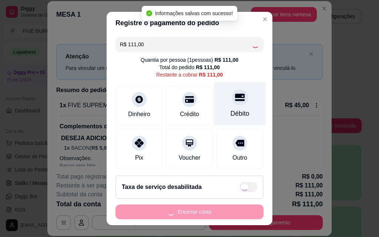
type input "R$ 0,00"
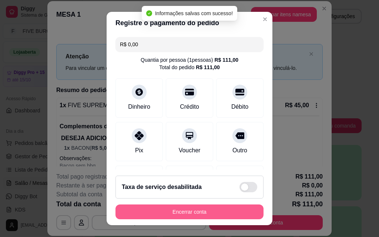
click at [210, 211] on button "Encerrar conta" at bounding box center [190, 212] width 148 height 15
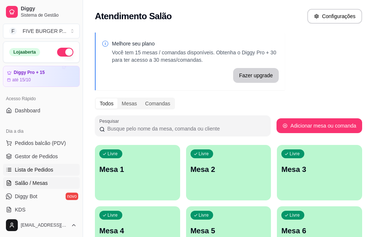
click at [36, 165] on link "Lista de Pedidos" at bounding box center [41, 170] width 77 height 12
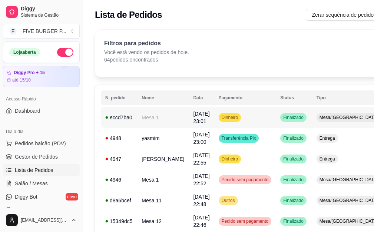
click at [237, 119] on td "Dinheiro" at bounding box center [245, 117] width 62 height 21
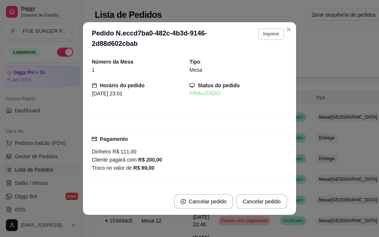
click at [262, 38] on button "Imprimir" at bounding box center [271, 34] width 26 height 12
click at [260, 59] on button "IMPRESSORA" at bounding box center [256, 59] width 52 height 11
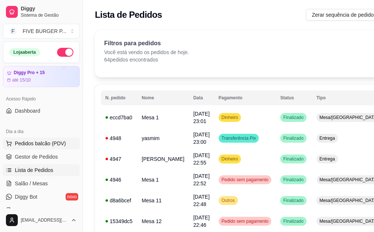
click at [50, 141] on span "Pedidos balcão (PDV)" at bounding box center [40, 143] width 51 height 7
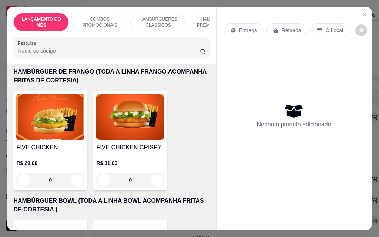
scroll to position [1481, 0]
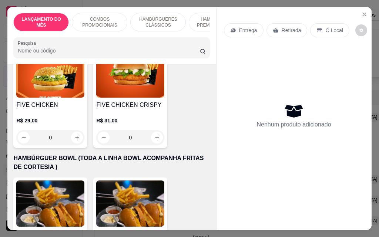
click at [157, 130] on div "0" at bounding box center [130, 137] width 68 height 15
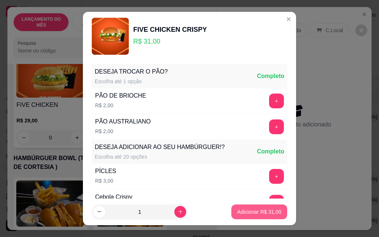
click at [264, 217] on button "Adicionar R$ 31,00" at bounding box center [259, 212] width 56 height 15
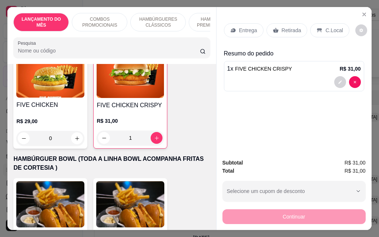
type input "1"
click at [277, 32] on div "Retirada" at bounding box center [287, 30] width 41 height 14
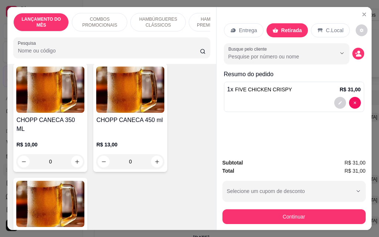
scroll to position [4147, 0]
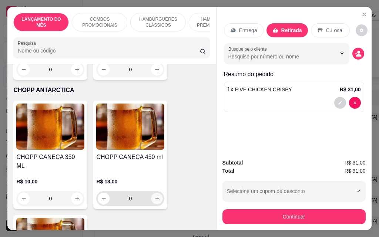
click at [154, 196] on icon "increase-product-quantity" at bounding box center [157, 199] width 6 height 6
type input "1"
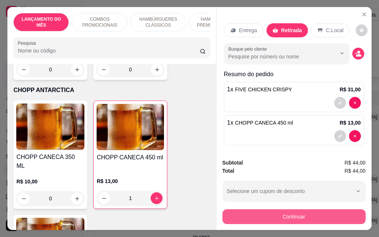
click at [321, 218] on button "Continuar" at bounding box center [294, 217] width 143 height 15
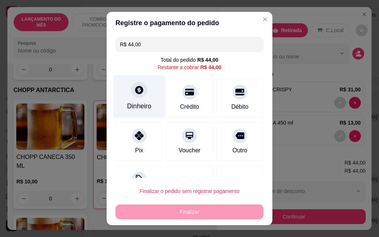
click at [137, 107] on div "Dinheiro" at bounding box center [139, 106] width 24 height 10
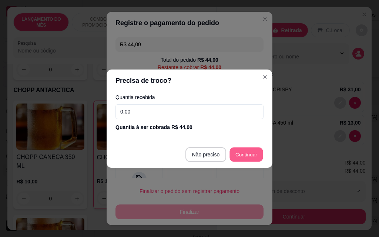
type input "R$ 0,00"
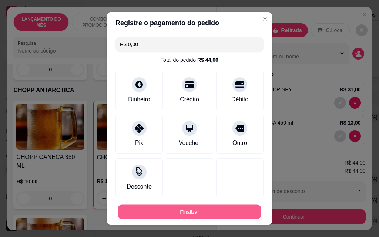
click at [217, 213] on button "Finalizar" at bounding box center [190, 212] width 144 height 14
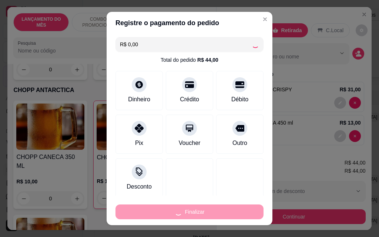
type input "0"
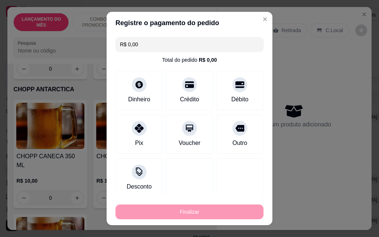
type input "-R$ 44,00"
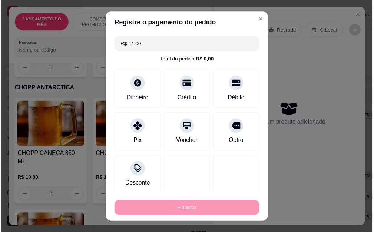
scroll to position [4147, 0]
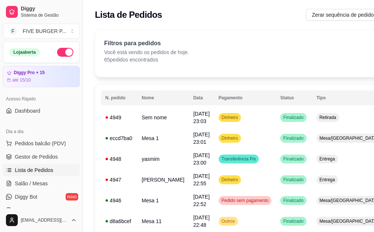
click at [60, 48] on button "button" at bounding box center [65, 52] width 16 height 9
